Goal: Find specific page/section: Find specific page/section

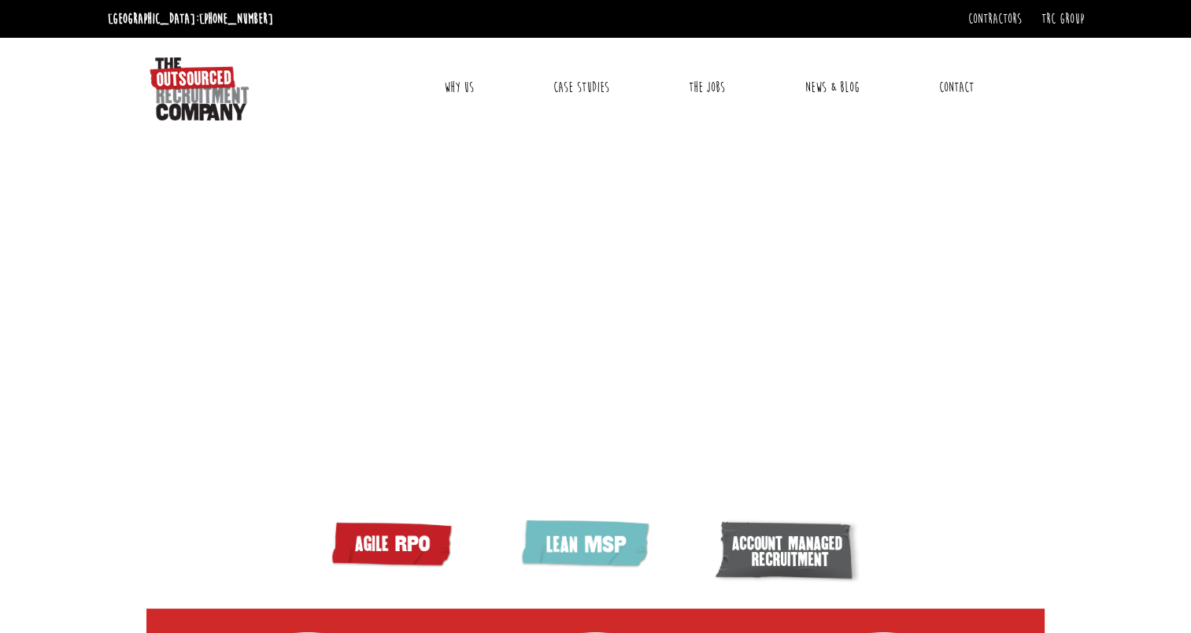
click at [954, 82] on link "Contact" at bounding box center [956, 87] width 58 height 39
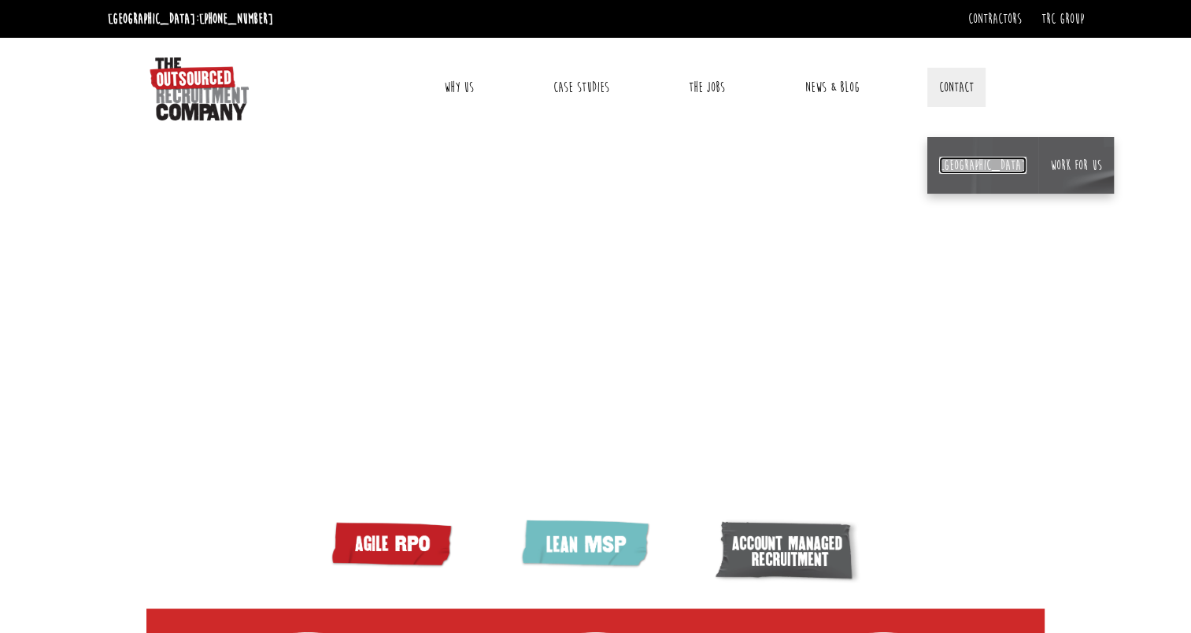
click at [955, 171] on link "[GEOGRAPHIC_DATA]" at bounding box center [982, 165] width 87 height 17
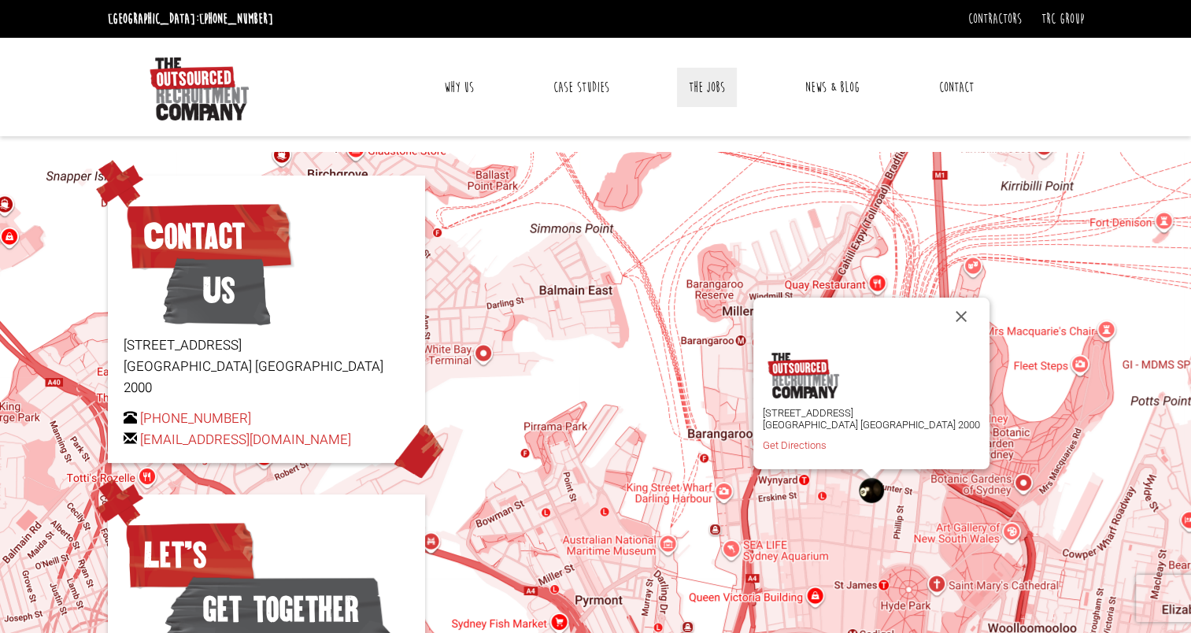
drag, startPoint x: 615, startPoint y: 109, endPoint x: 699, endPoint y: 98, distance: 84.8
click at [699, 98] on div "Toggle navigation Why Us Reviews Awards Video Recruitment Toolkit Become a TORC…" at bounding box center [708, 87] width 678 height 67
drag, startPoint x: 699, startPoint y: 98, endPoint x: 688, endPoint y: 97, distance: 11.1
click at [688, 97] on link "The Jobs" at bounding box center [707, 87] width 60 height 39
